Goal: Find specific page/section: Find specific page/section

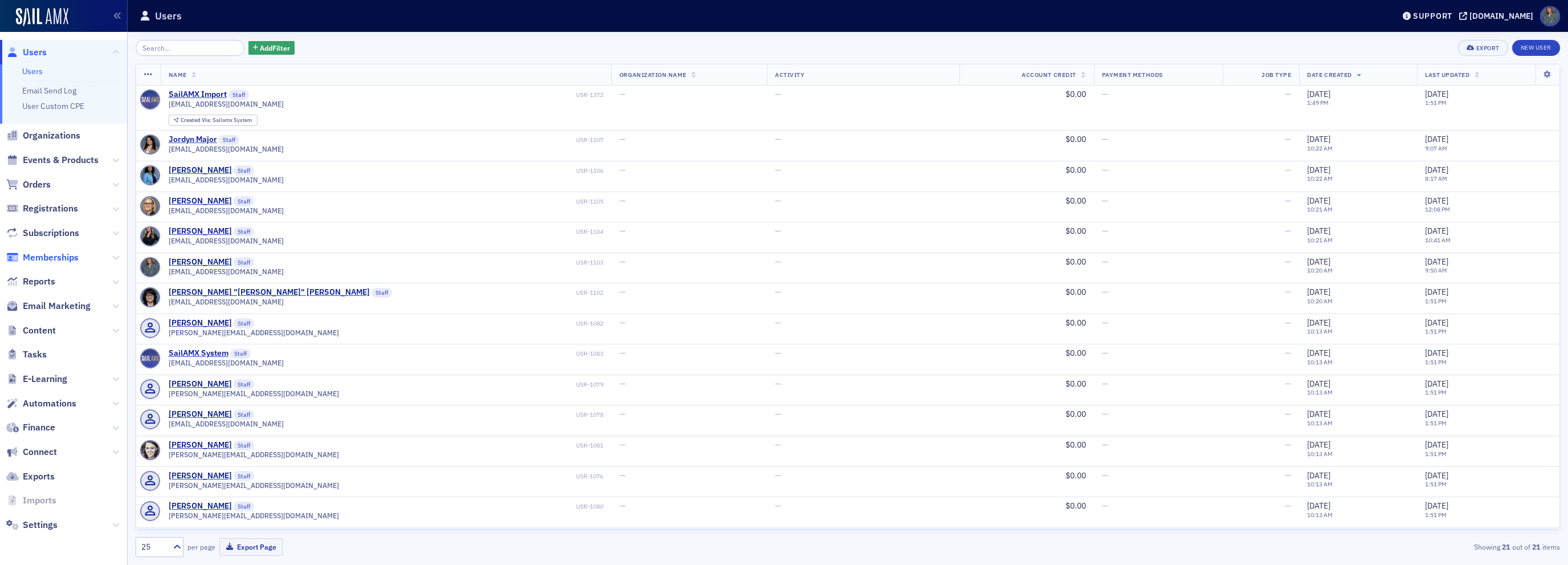
click at [60, 258] on span "Memberships" at bounding box center [50, 257] width 56 height 12
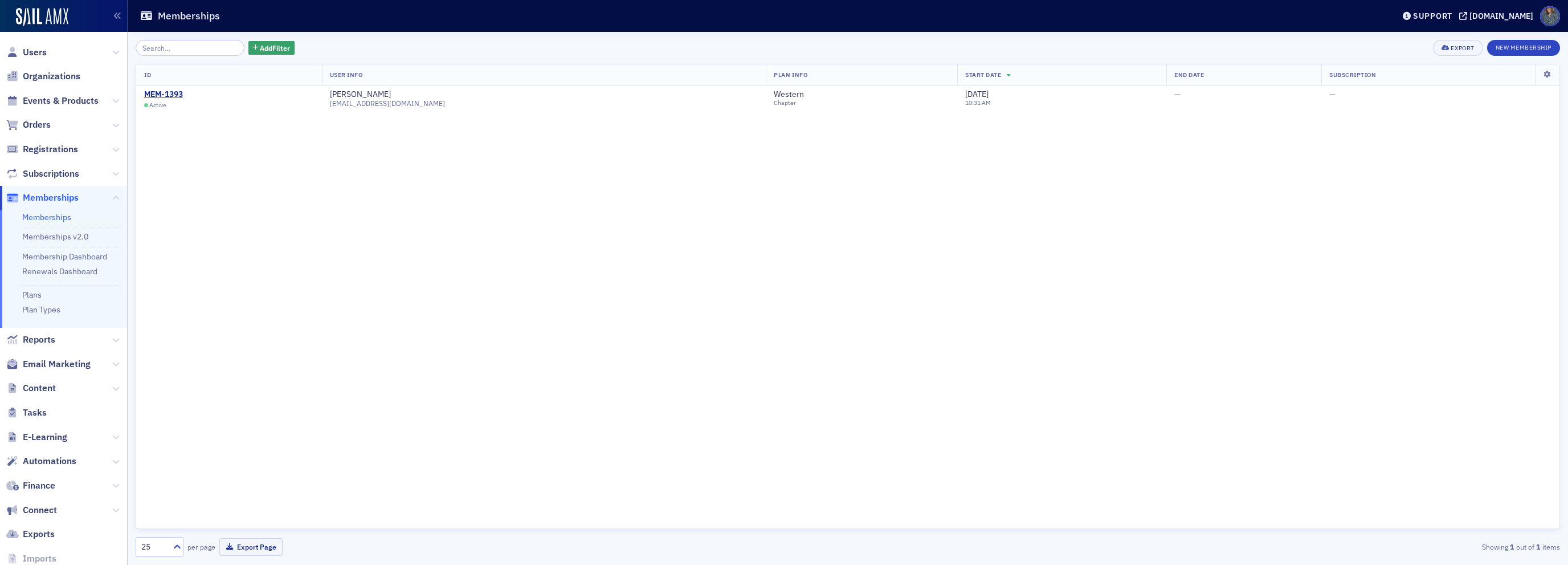
click at [43, 214] on link "Memberships" at bounding box center [46, 217] width 49 height 10
click at [39, 240] on link "Memberships v2.0" at bounding box center [55, 237] width 66 height 10
click at [38, 255] on link "Membership Dashboard" at bounding box center [65, 257] width 85 height 10
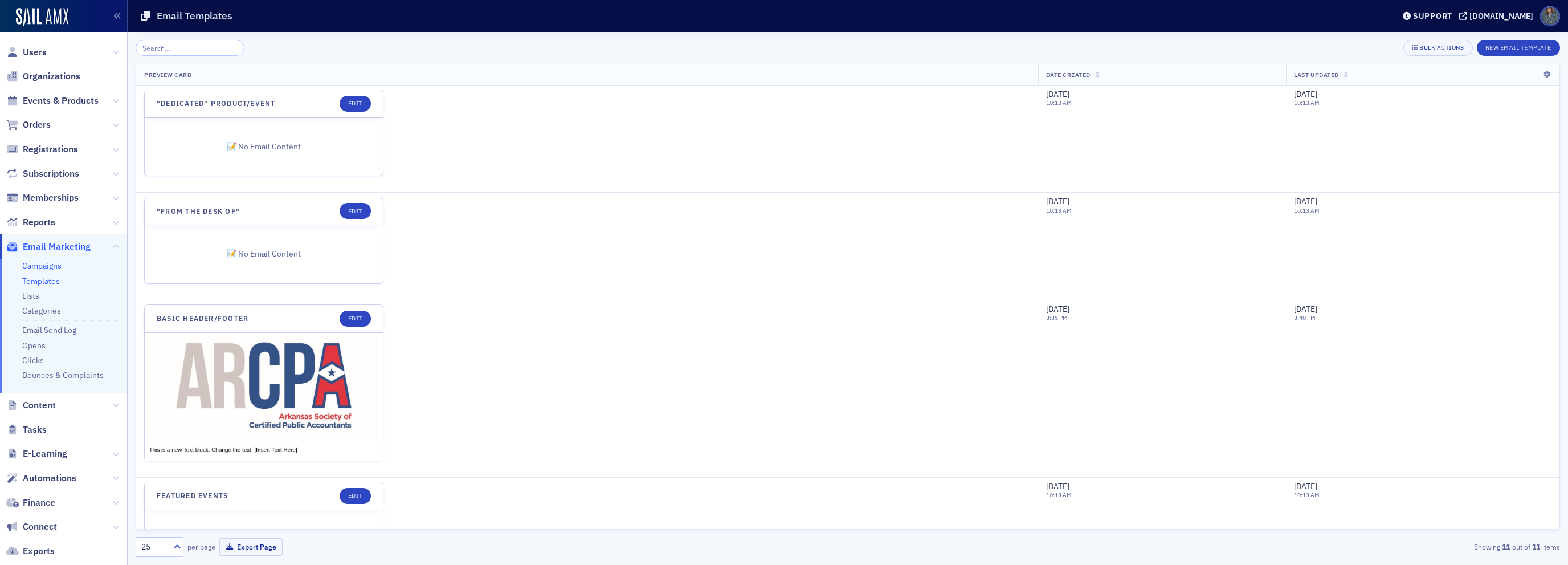
click at [48, 268] on link "Campaigns" at bounding box center [42, 266] width 39 height 10
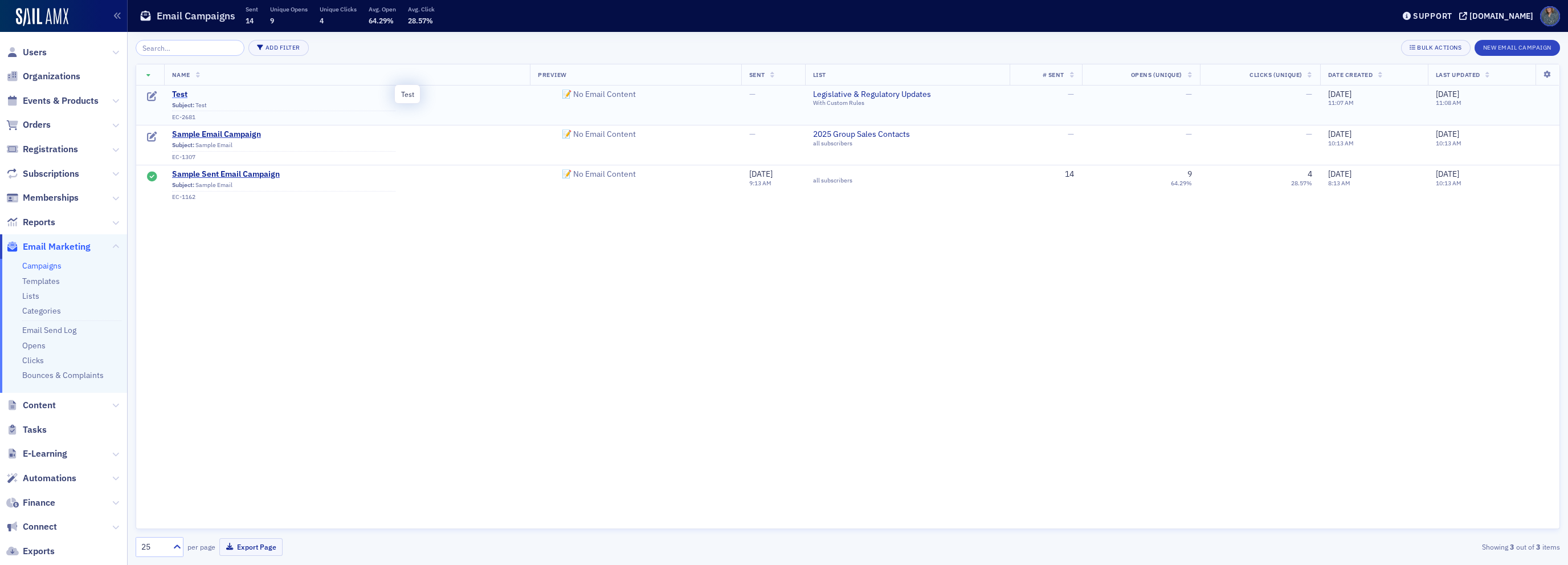
click at [178, 94] on span "Test" at bounding box center [283, 95] width 223 height 10
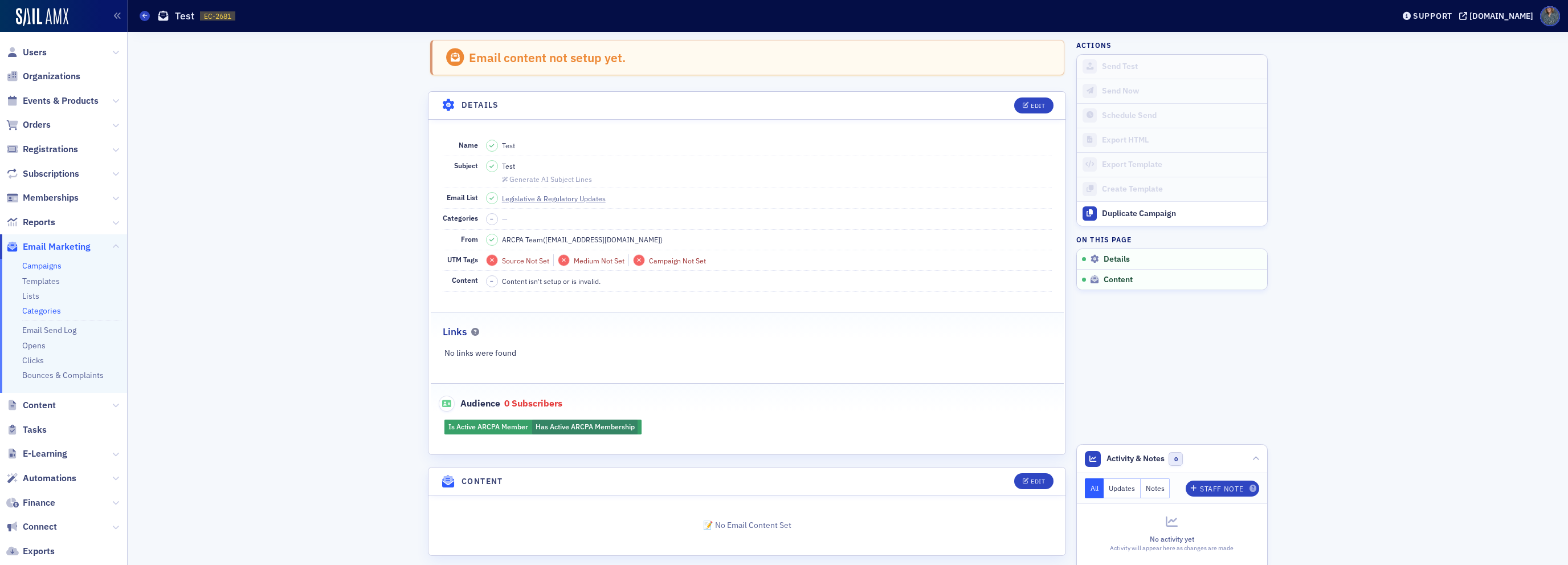
click at [50, 312] on link "Categories" at bounding box center [41, 311] width 39 height 10
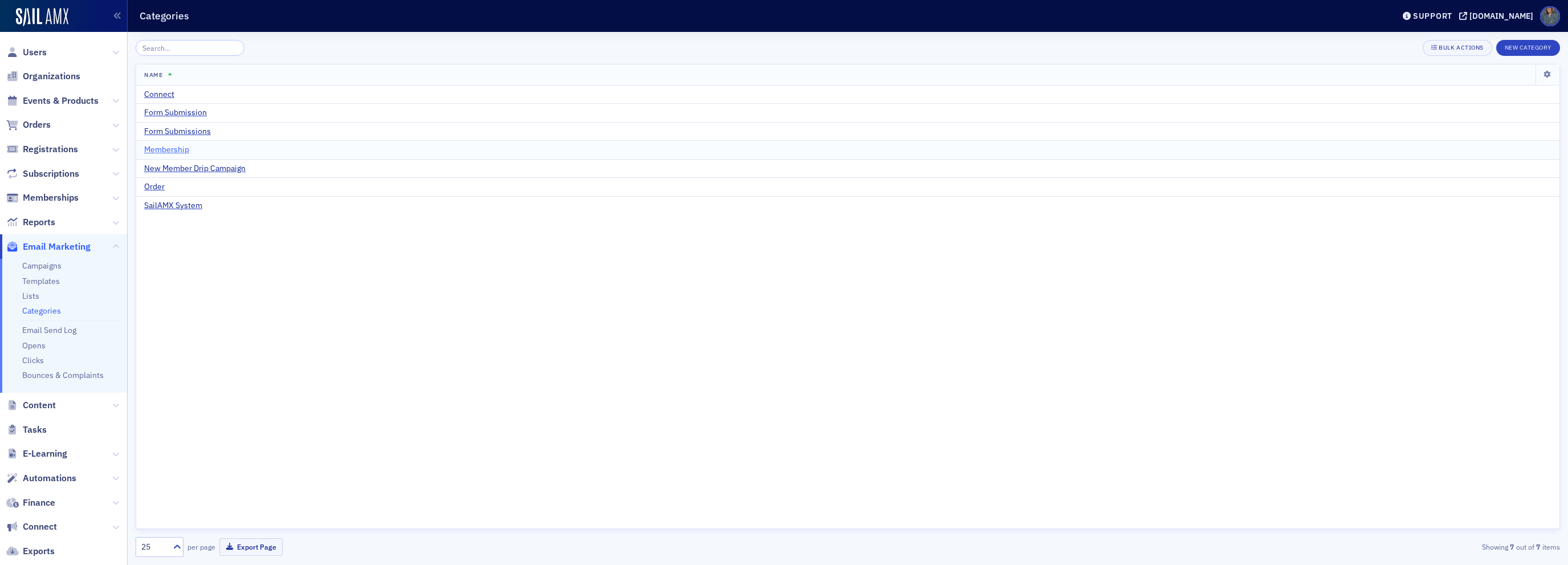
click at [160, 153] on span "Membership" at bounding box center [166, 150] width 45 height 10
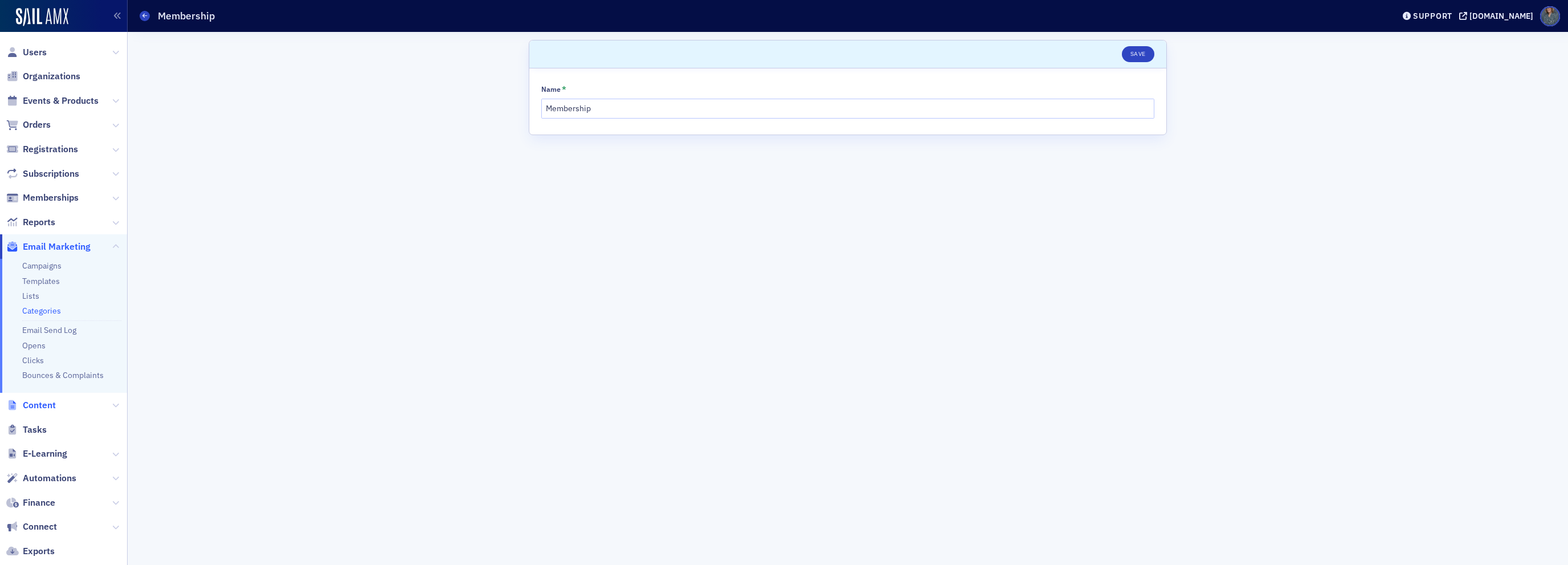
click at [45, 408] on span "Content" at bounding box center [39, 405] width 33 height 12
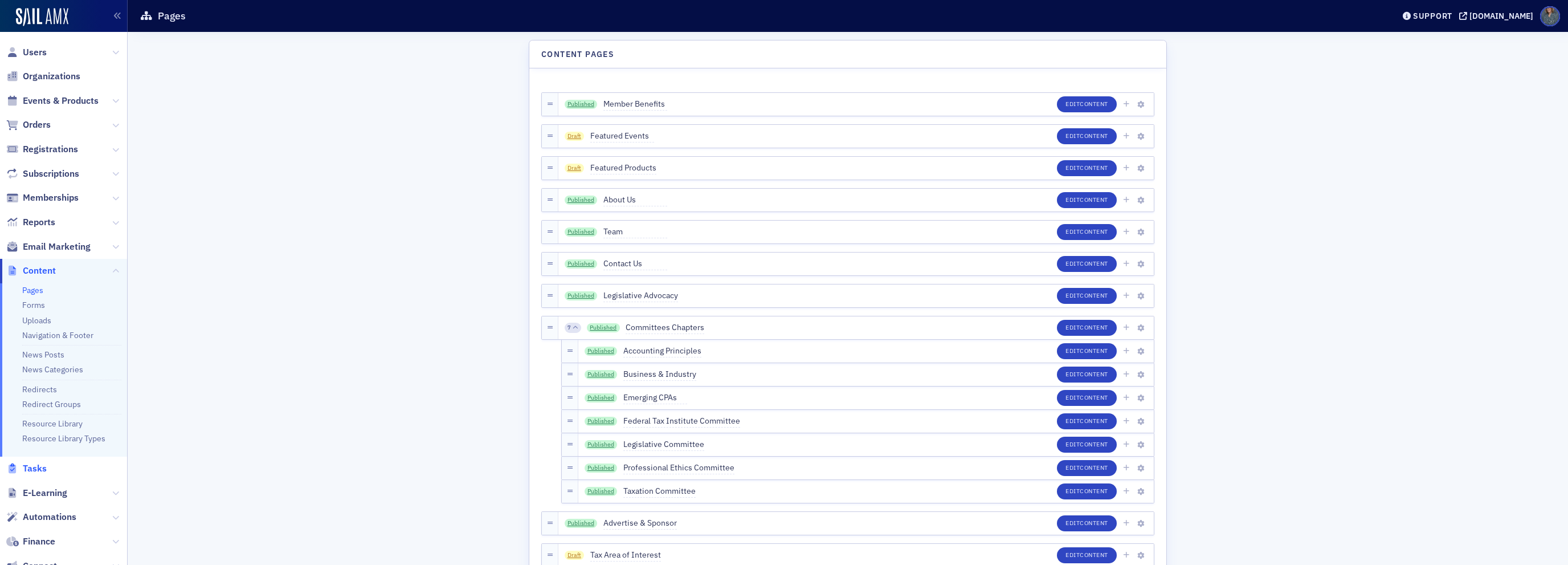
click at [33, 469] on span "Tasks" at bounding box center [35, 468] width 24 height 12
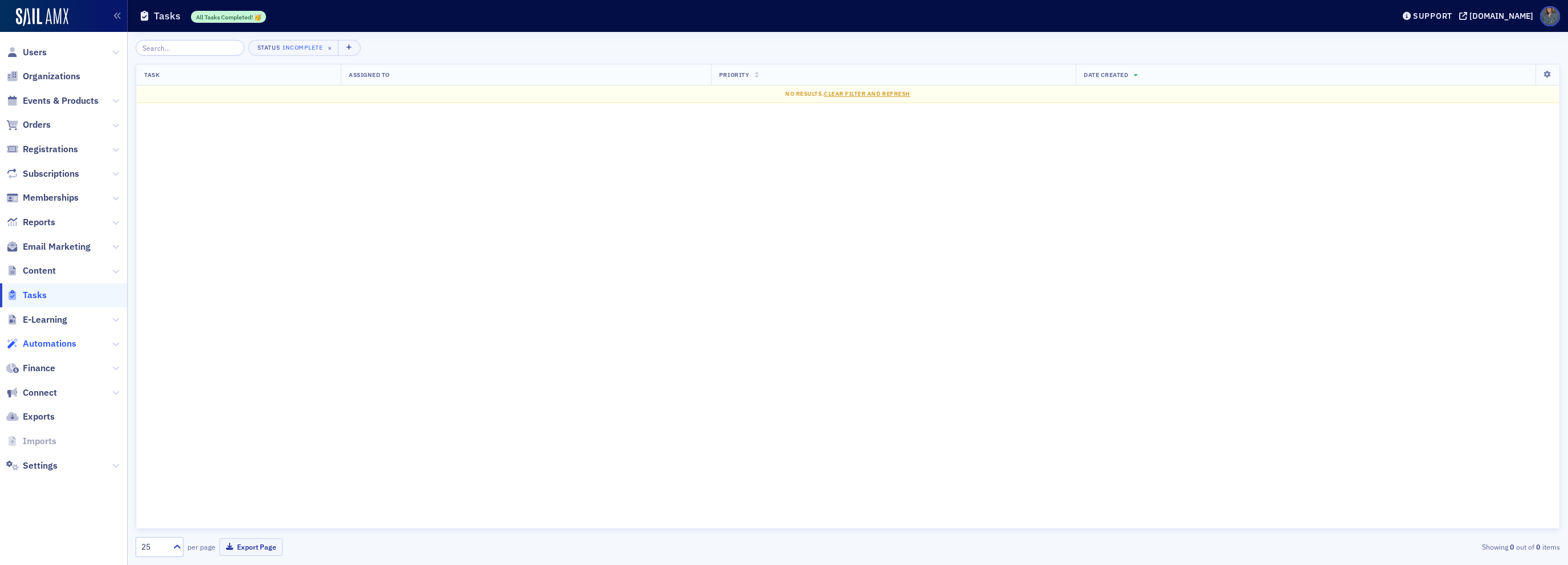
click at [48, 348] on span "Automations" at bounding box center [50, 344] width 54 height 12
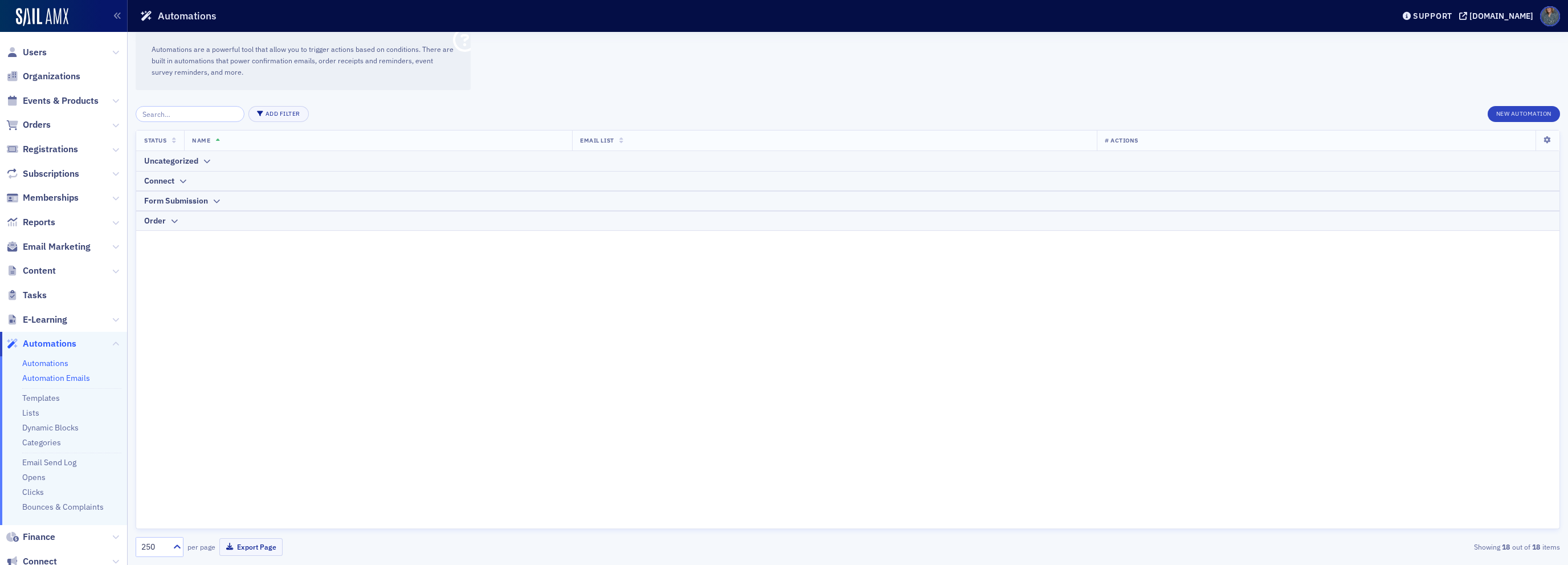
click at [68, 378] on link "Automation Emails" at bounding box center [56, 378] width 68 height 10
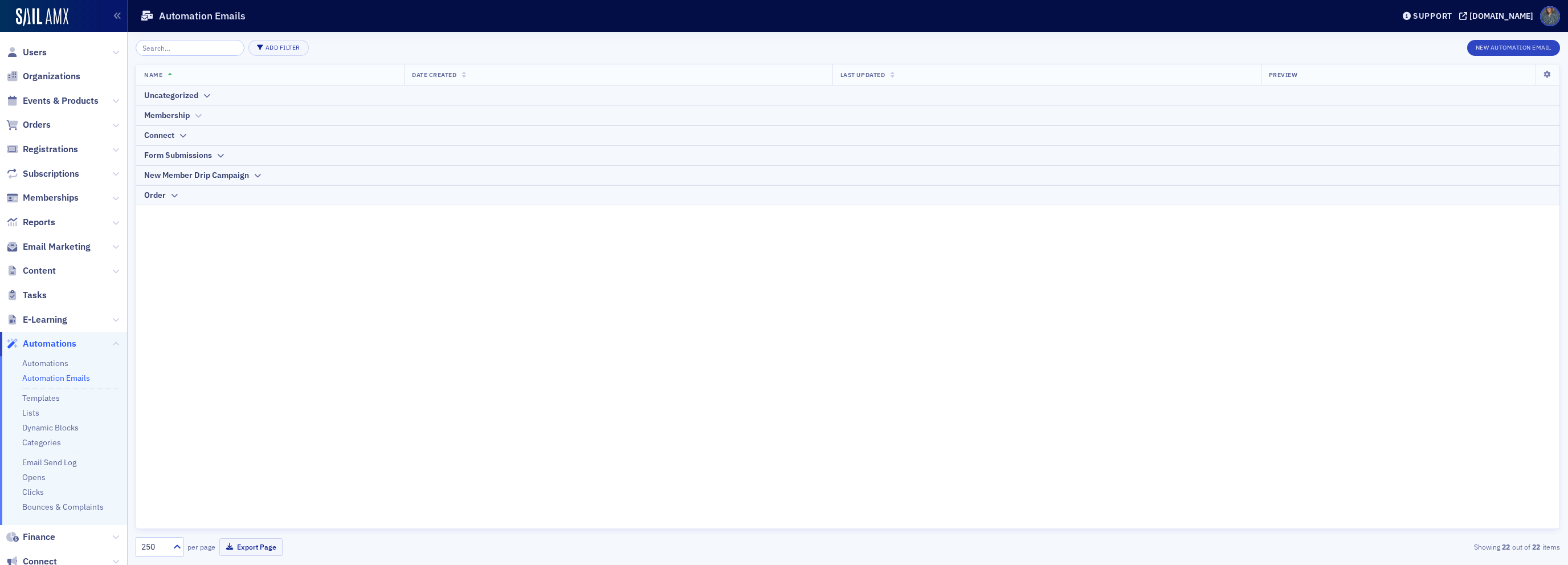
click at [196, 117] on icon at bounding box center [198, 116] width 9 height 7
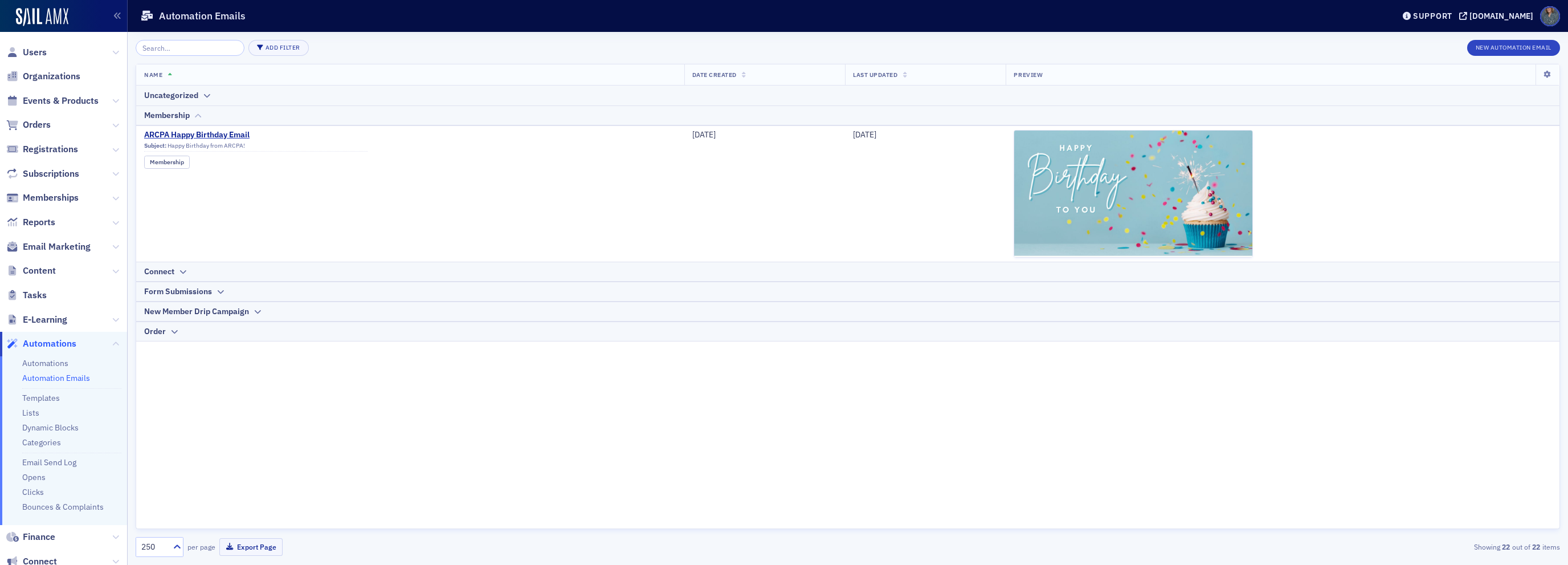
click at [198, 116] on icon at bounding box center [198, 116] width 9 height 7
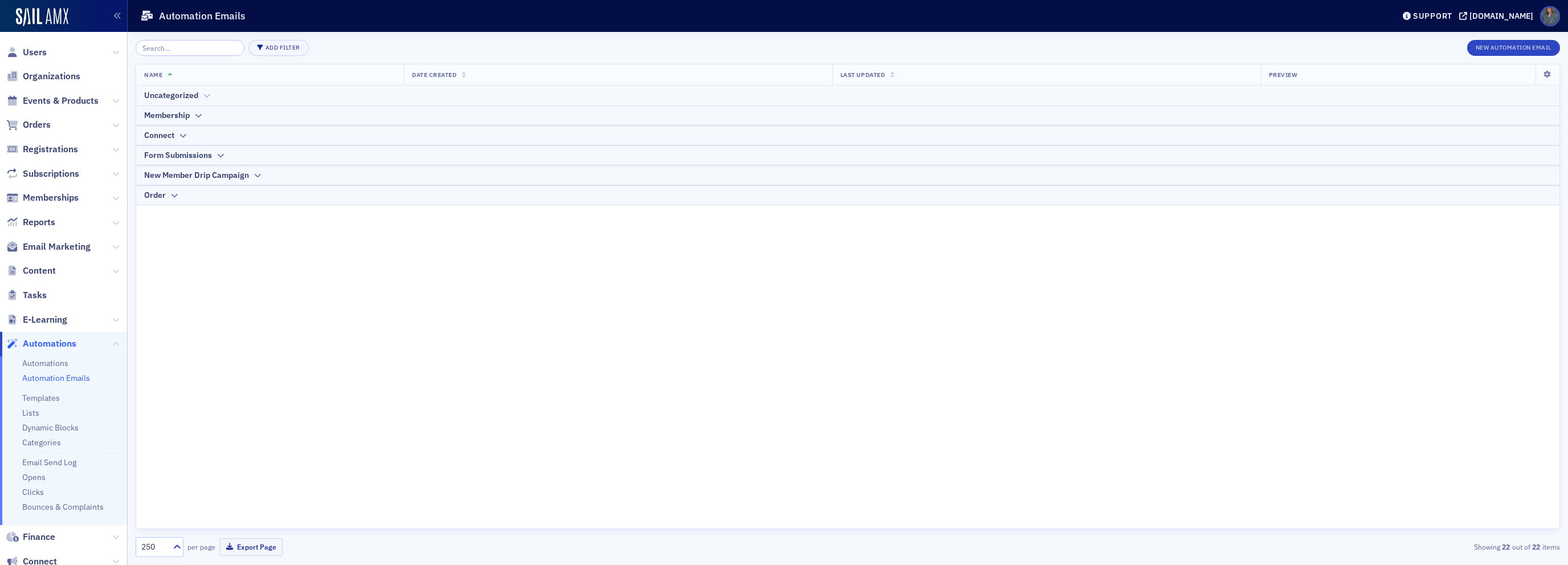
click at [204, 94] on icon at bounding box center [206, 96] width 9 height 7
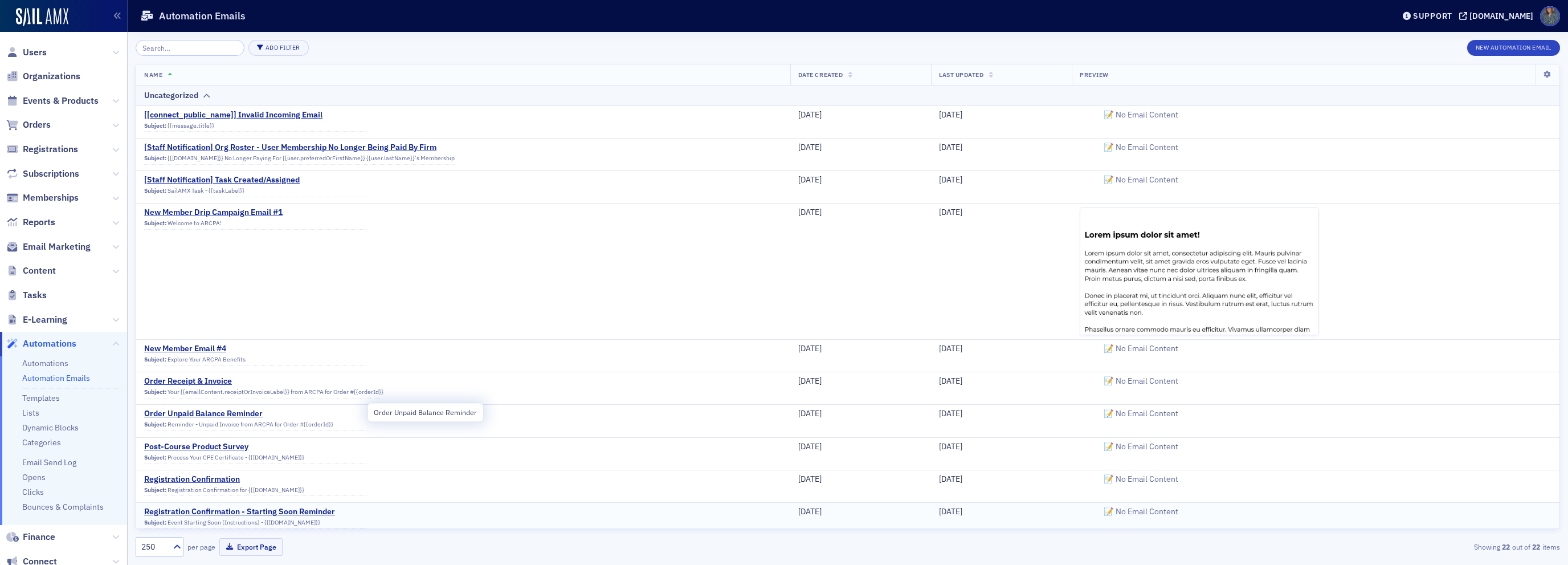
scroll to position [103, 0]
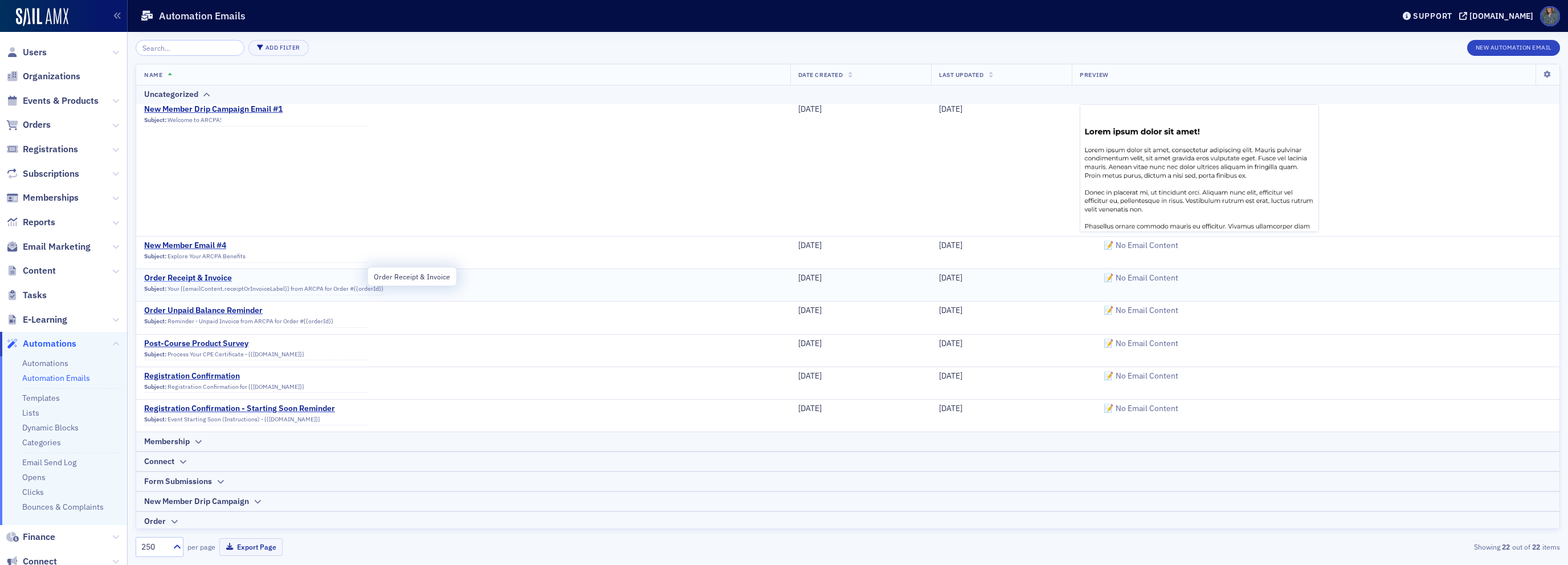
click at [223, 276] on span "Order Receipt & Invoice" at bounding box center [255, 278] width 223 height 10
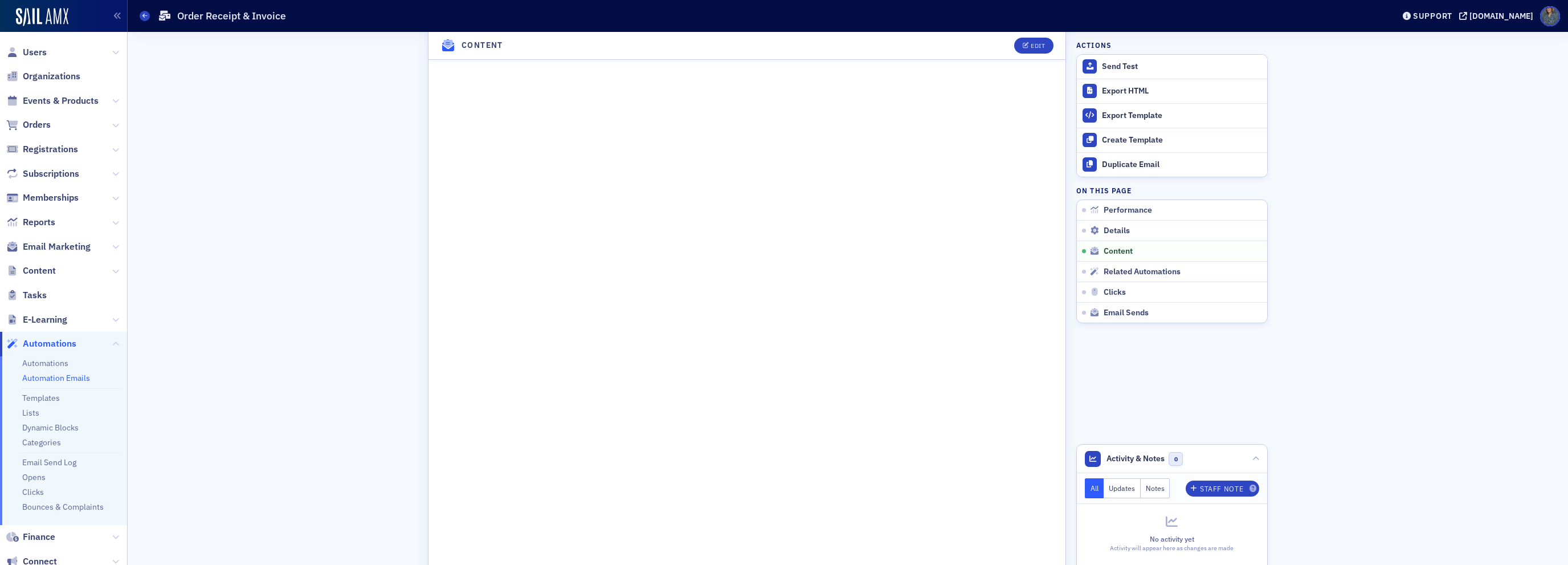
scroll to position [684, 0]
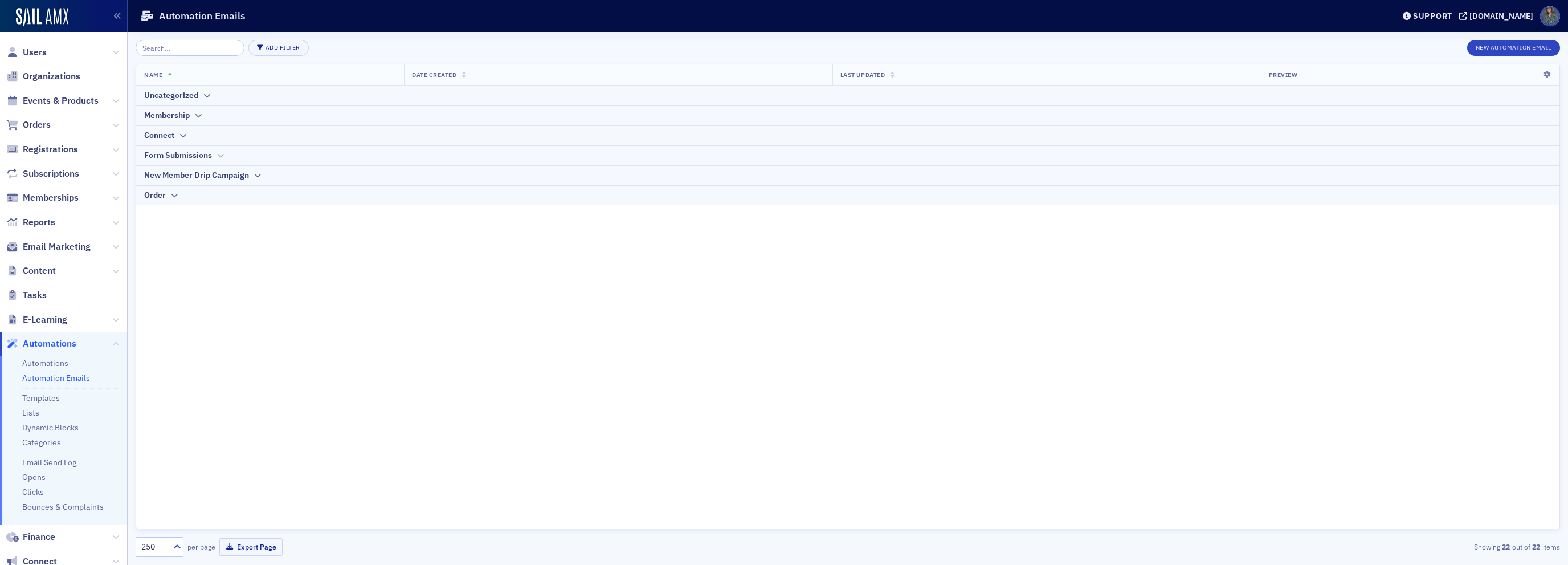
click at [221, 156] on icon at bounding box center [220, 156] width 9 height 7
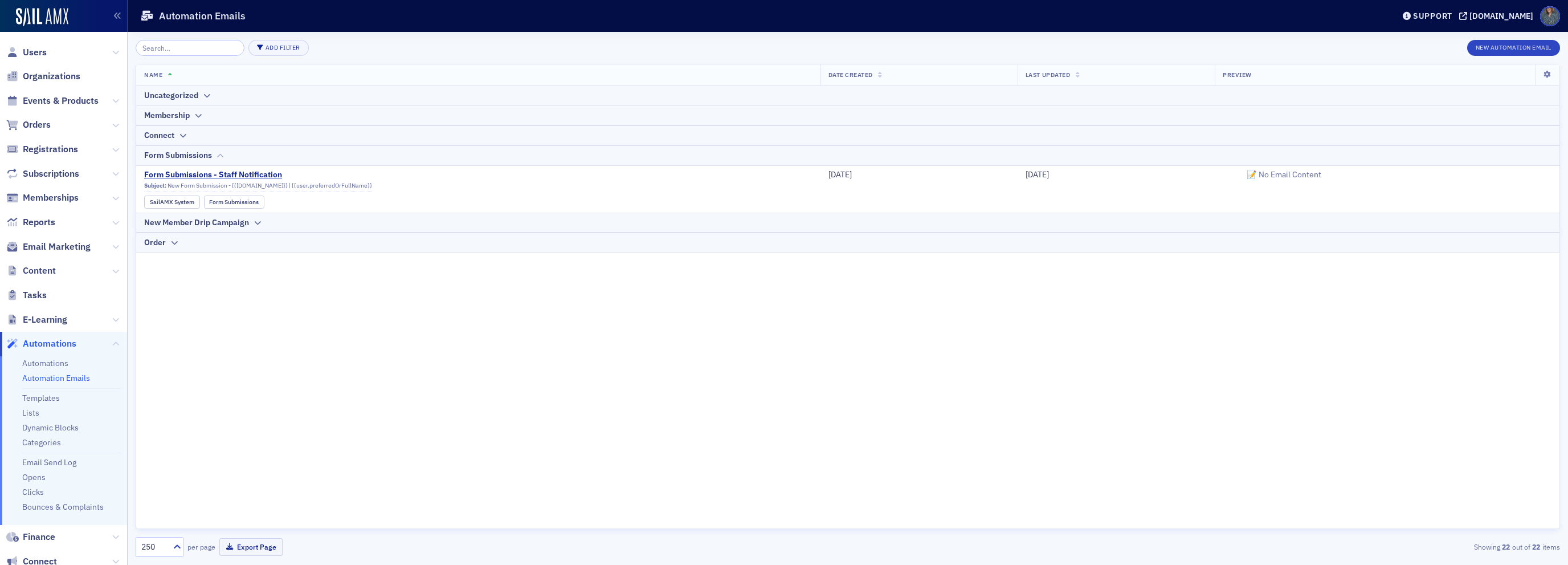
click at [221, 156] on icon at bounding box center [220, 156] width 9 height 7
